Goal: Task Accomplishment & Management: Manage account settings

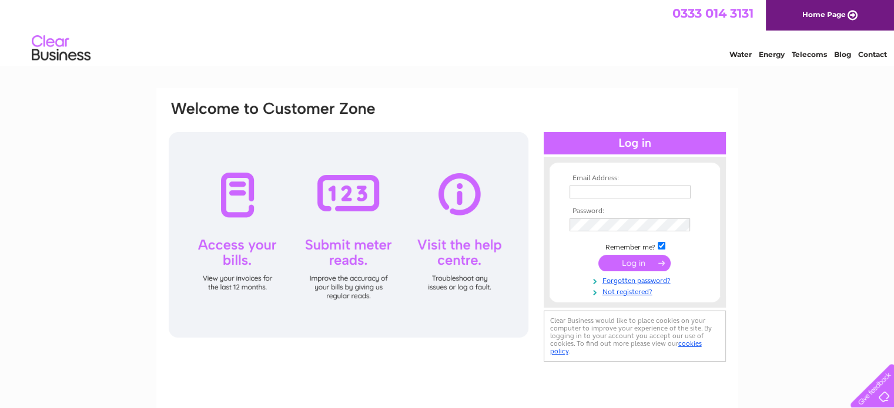
type input "stratford@greysopticians.co.uk"
click at [627, 258] on input "submit" at bounding box center [634, 263] width 72 height 16
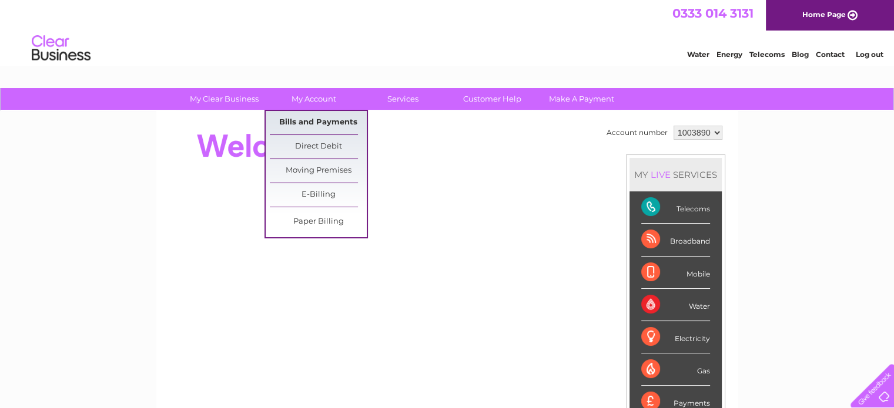
click at [325, 115] on link "Bills and Payments" at bounding box center [318, 122] width 97 height 23
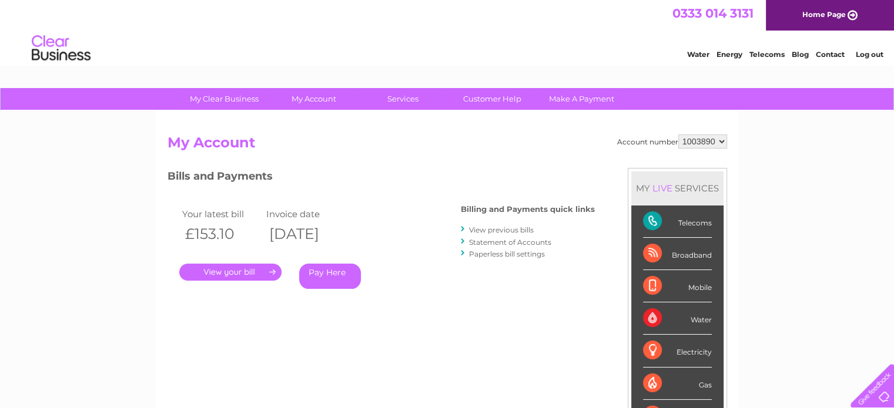
click at [222, 271] on link "." at bounding box center [230, 272] width 102 height 17
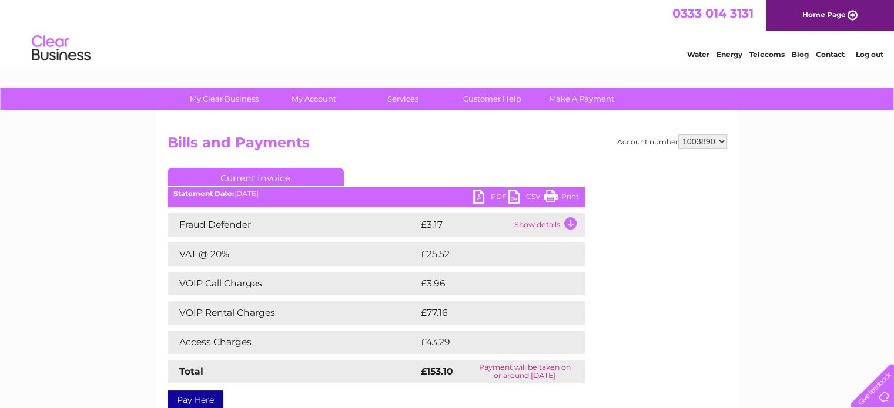
click at [482, 200] on link "PDF" at bounding box center [490, 198] width 35 height 17
